Goal: Task Accomplishment & Management: Manage account settings

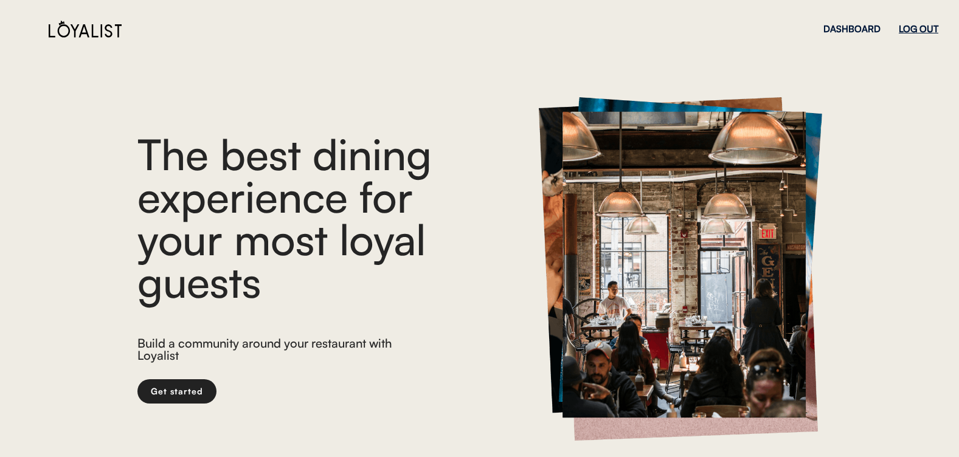
click at [921, 33] on div "LOG OUT" at bounding box center [919, 28] width 40 height 9
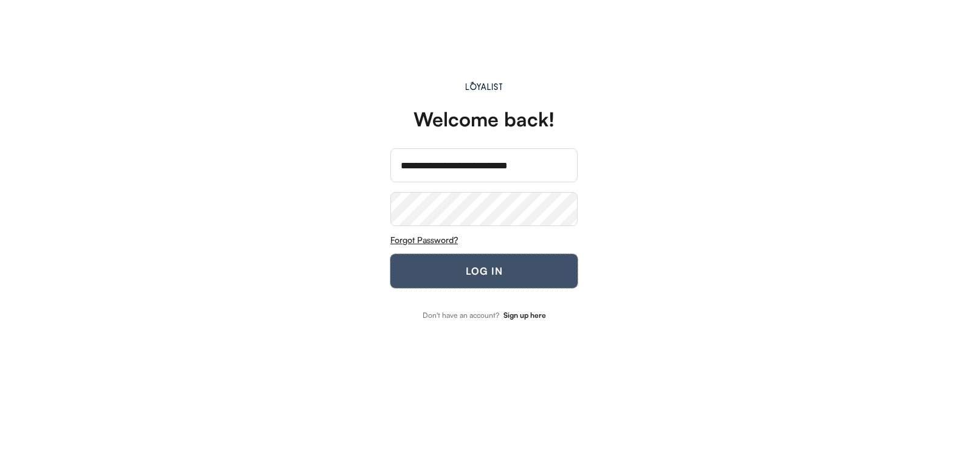
click at [549, 270] on button "LOG IN" at bounding box center [483, 271] width 187 height 34
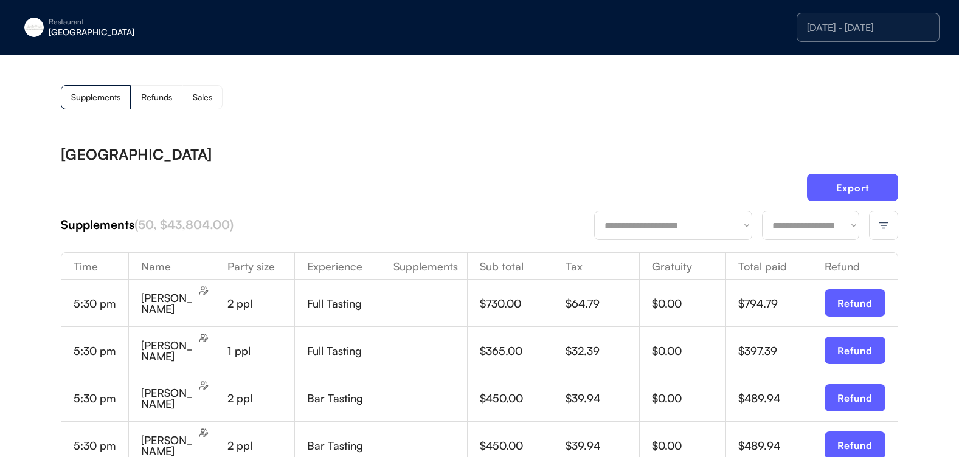
click at [878, 229] on div at bounding box center [883, 225] width 29 height 29
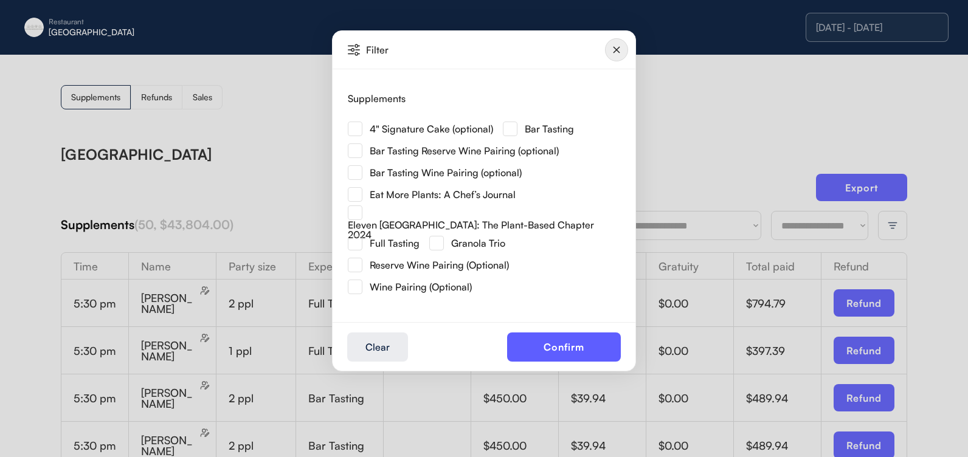
click at [357, 128] on img at bounding box center [355, 129] width 15 height 15
click at [549, 336] on button "Confirm" at bounding box center [564, 347] width 114 height 29
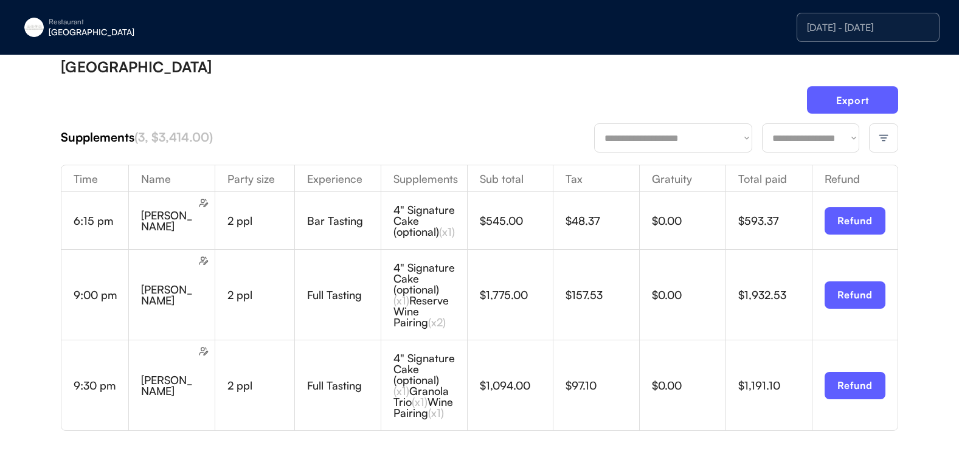
scroll to position [182, 0]
